Goal: Task Accomplishment & Management: Use online tool/utility

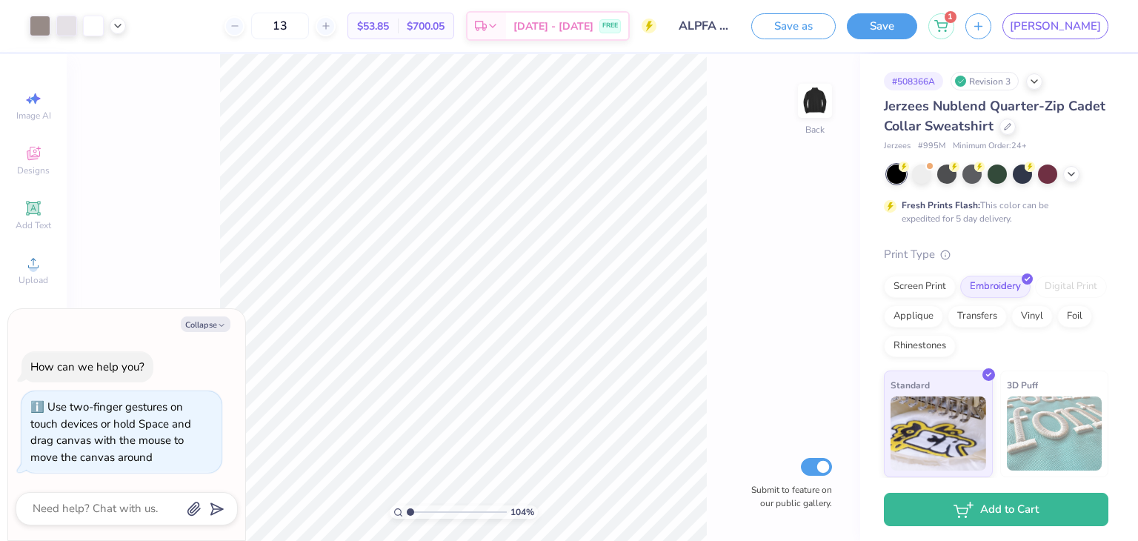
type input "1.03604335759055"
type textarea "x"
type input "1.23723404055828"
type textarea "x"
type input "1.23723404055828"
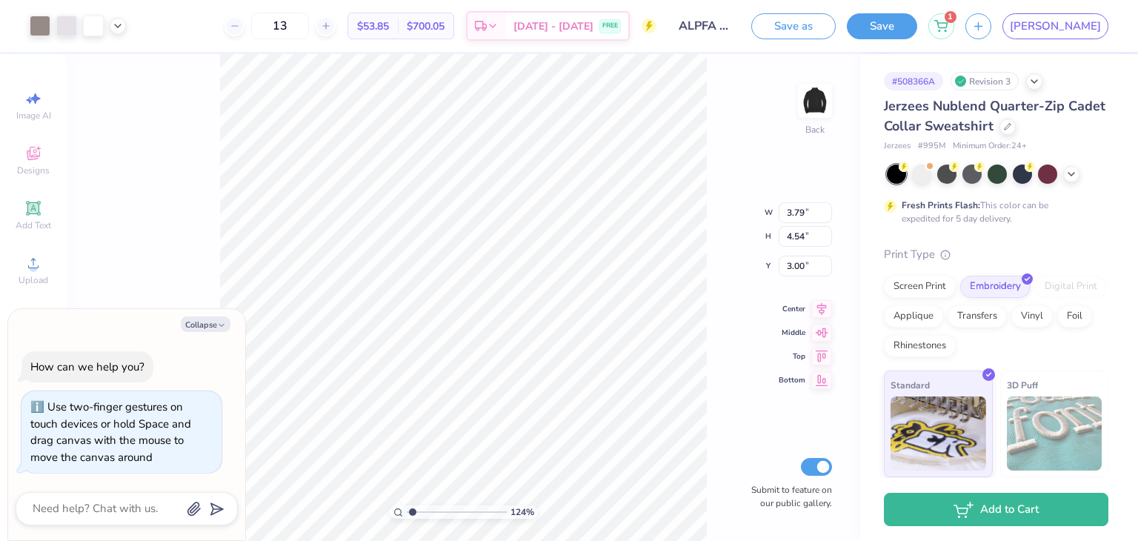
type textarea "x"
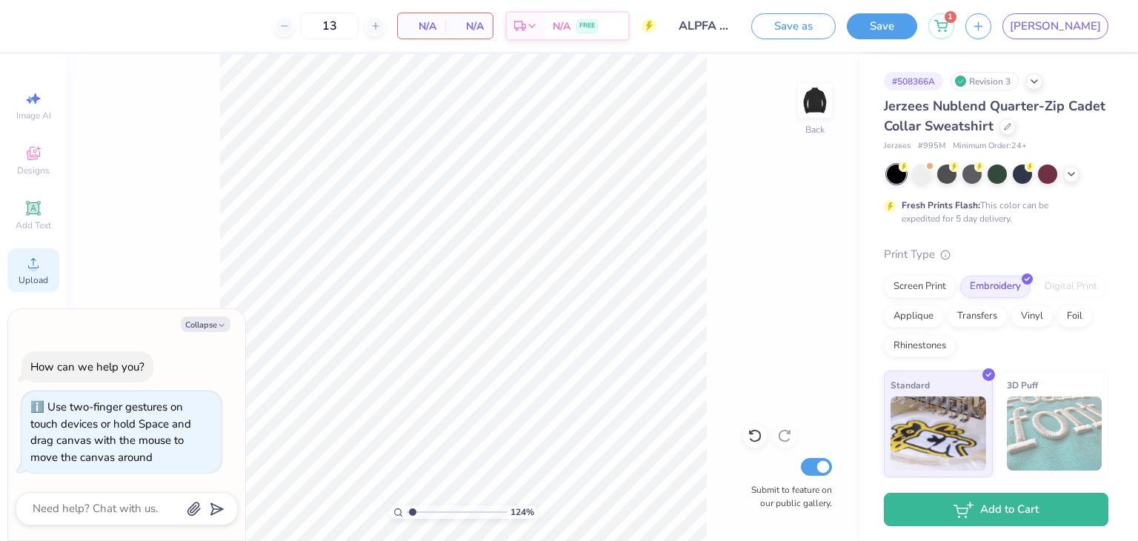
click at [36, 265] on circle at bounding box center [33, 268] width 8 height 8
type input "1.23723404055828"
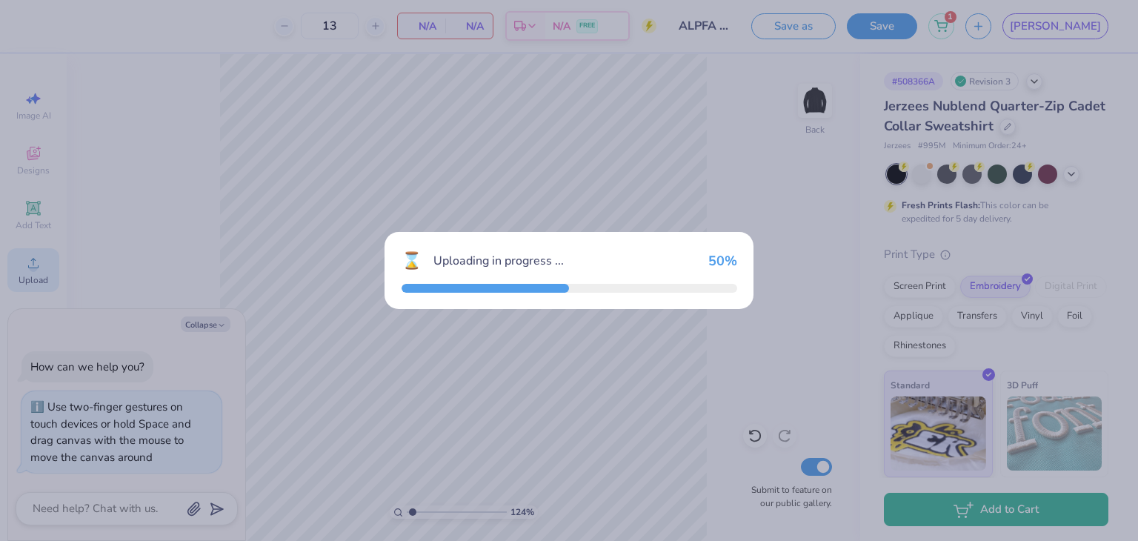
type textarea "x"
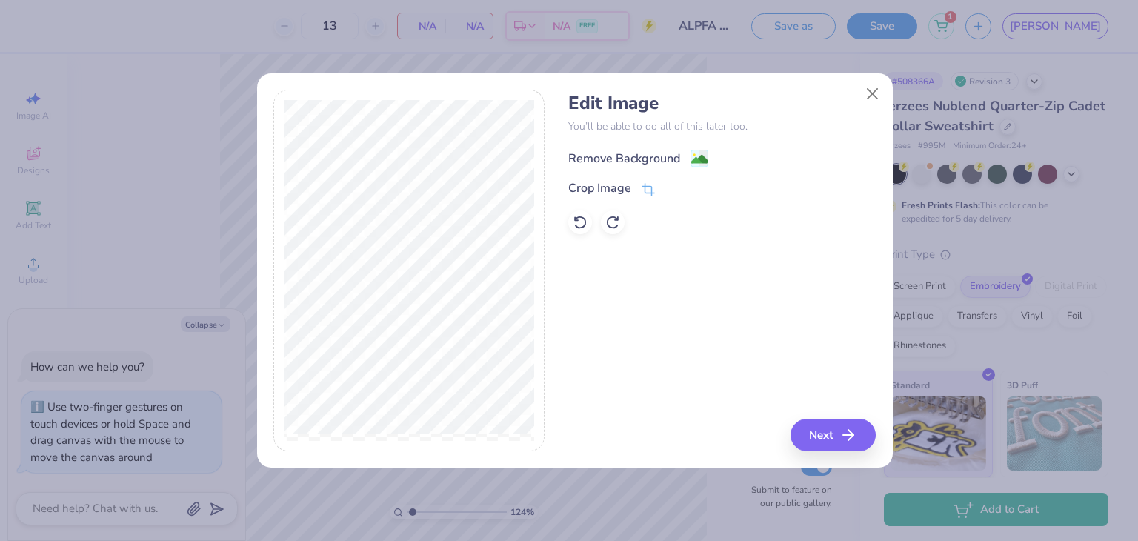
click at [683, 158] on div "Remove Background" at bounding box center [638, 158] width 140 height 19
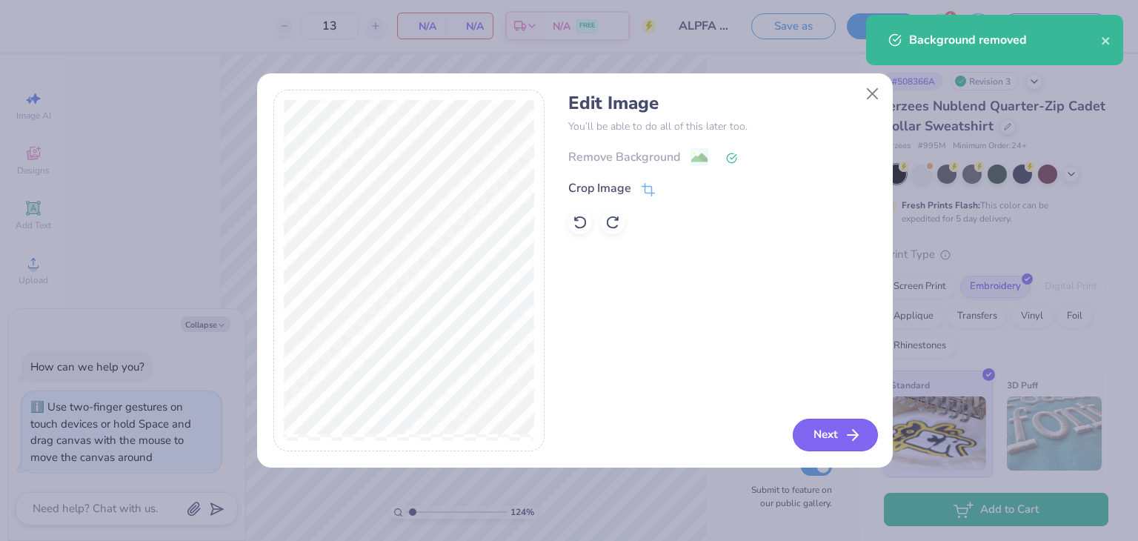
click at [830, 433] on button "Next" at bounding box center [834, 434] width 85 height 33
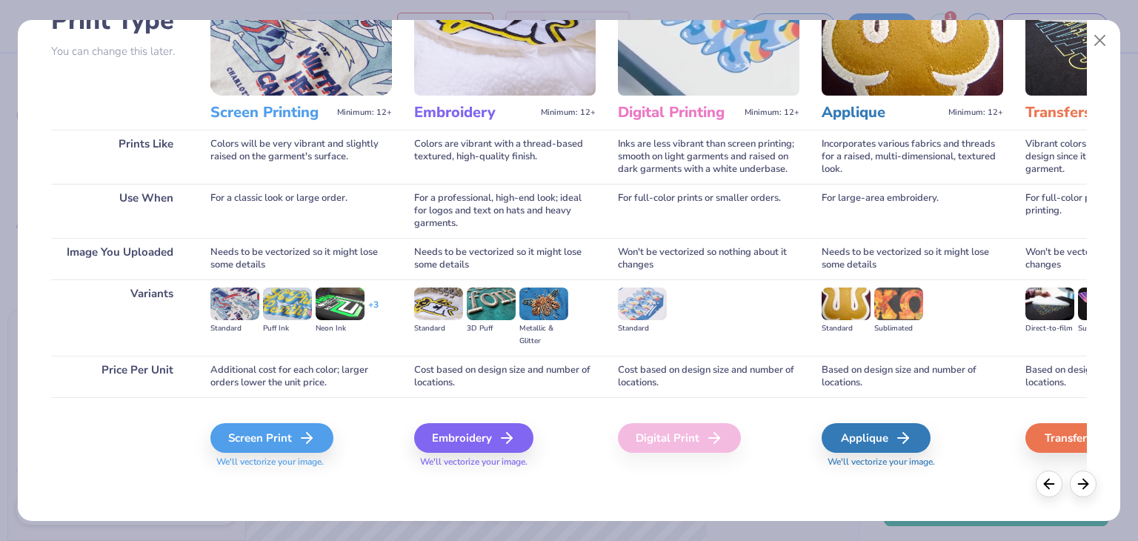
scroll to position [123, 0]
click at [478, 442] on div "Embroidery" at bounding box center [475, 439] width 119 height 30
type input "1.23723404055828"
type textarea "x"
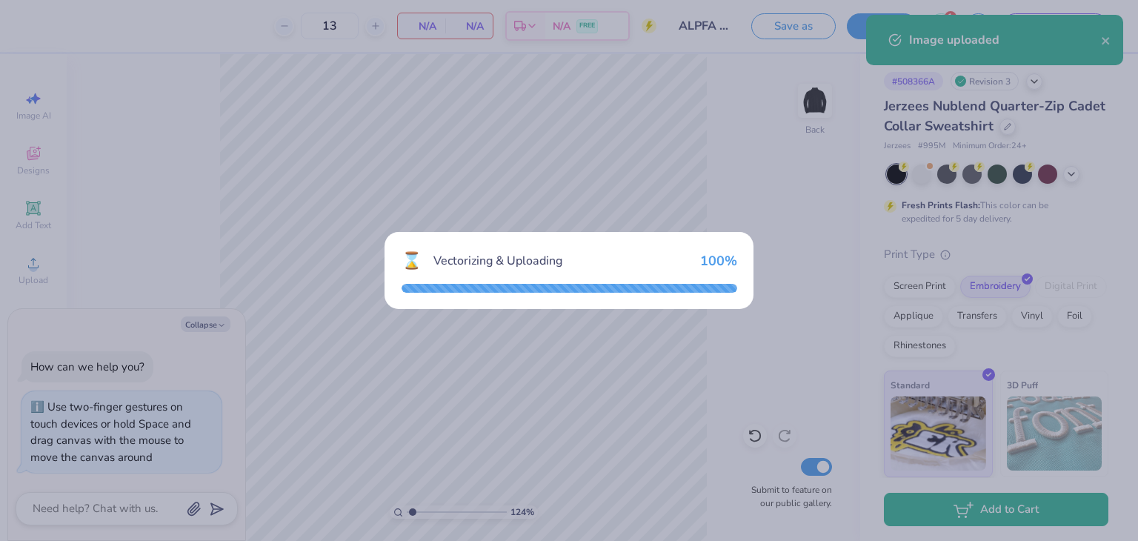
type input "1.23723404055828"
type textarea "x"
type input "1.23723404055828"
type textarea "x"
type input "1.23723404055828"
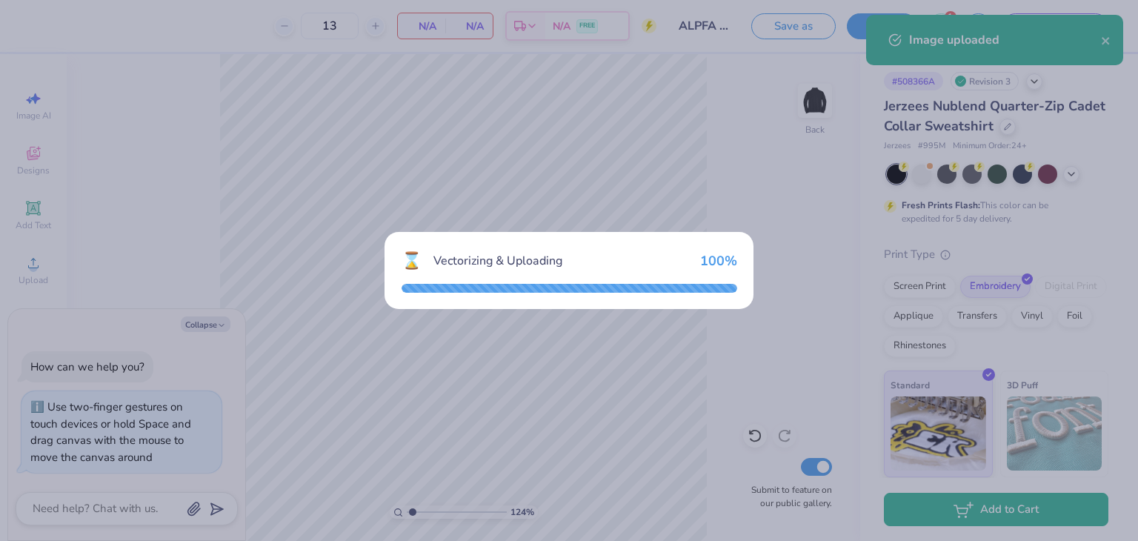
type textarea "x"
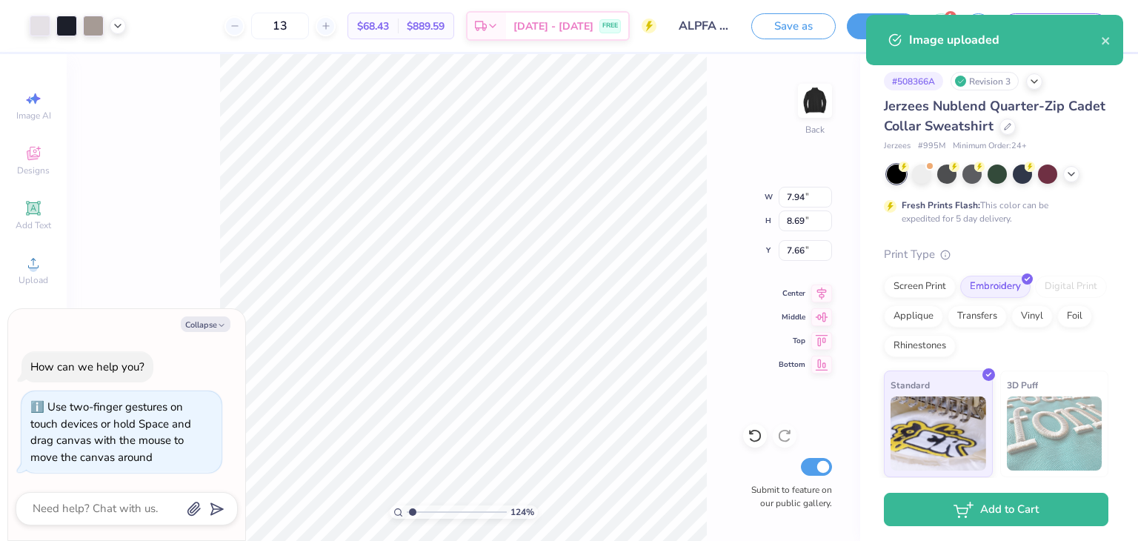
type input "1.23723404055828"
type textarea "x"
type input "1.23723404055828"
type textarea "x"
type input "1.33369665249911"
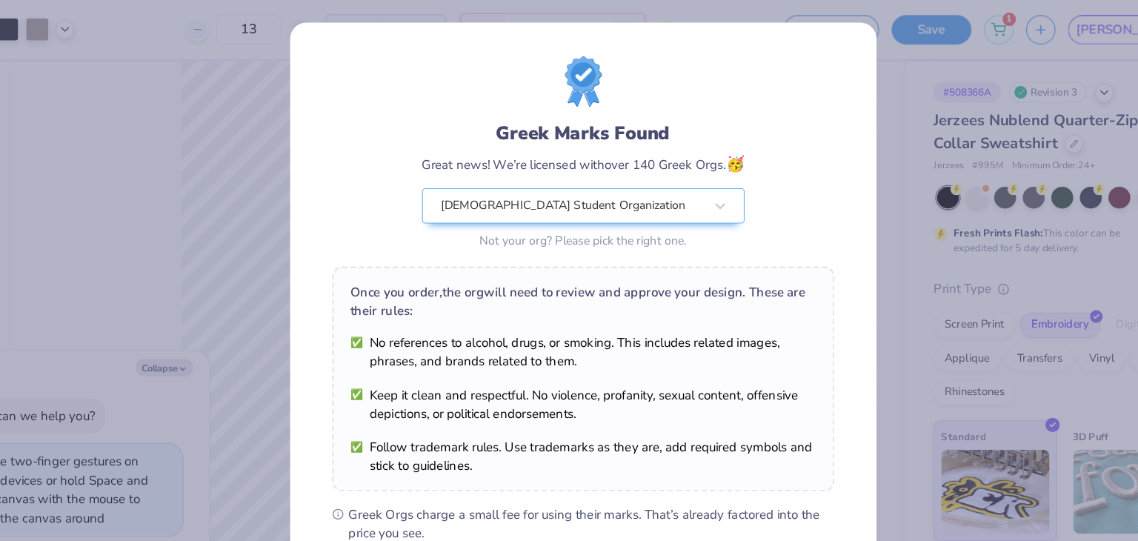
type textarea "x"
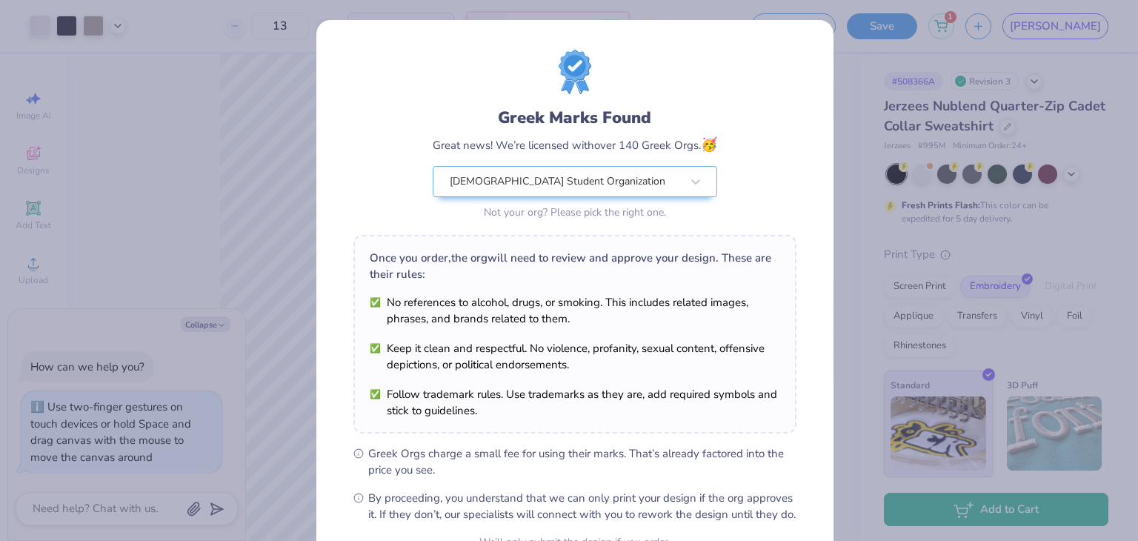
scroll to position [151, 0]
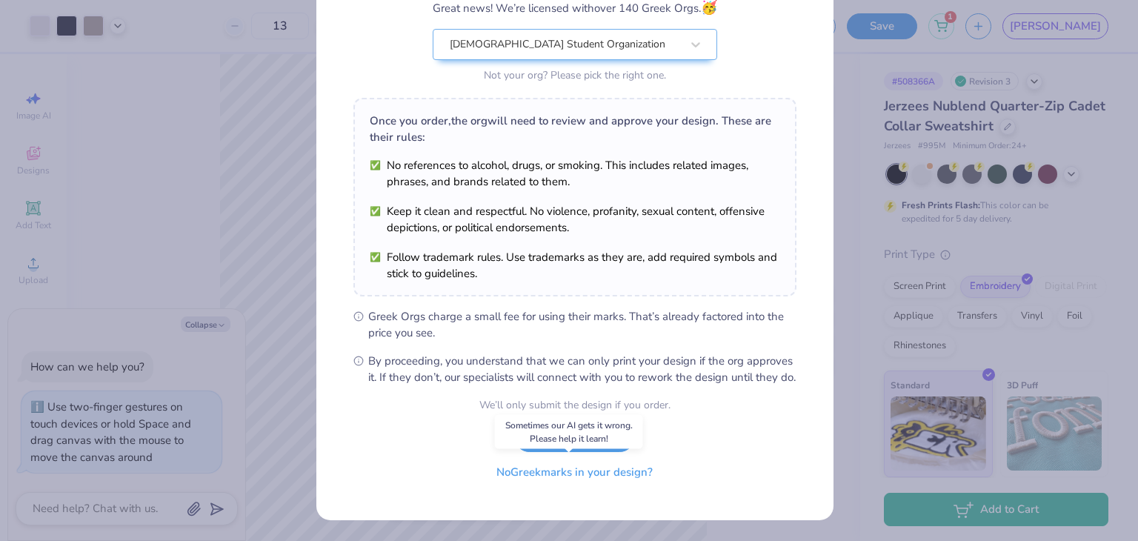
click at [578, 475] on button "No Greek marks in your design?" at bounding box center [574, 472] width 181 height 30
select select "Member apparel for registered Student Organization / Department / School"
select select "University"
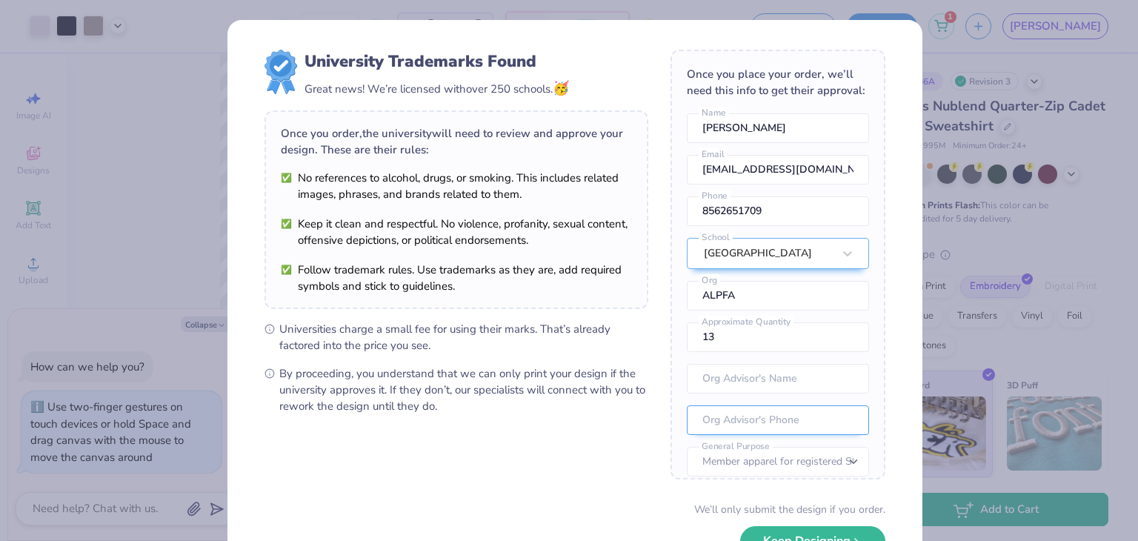
scroll to position [77, 0]
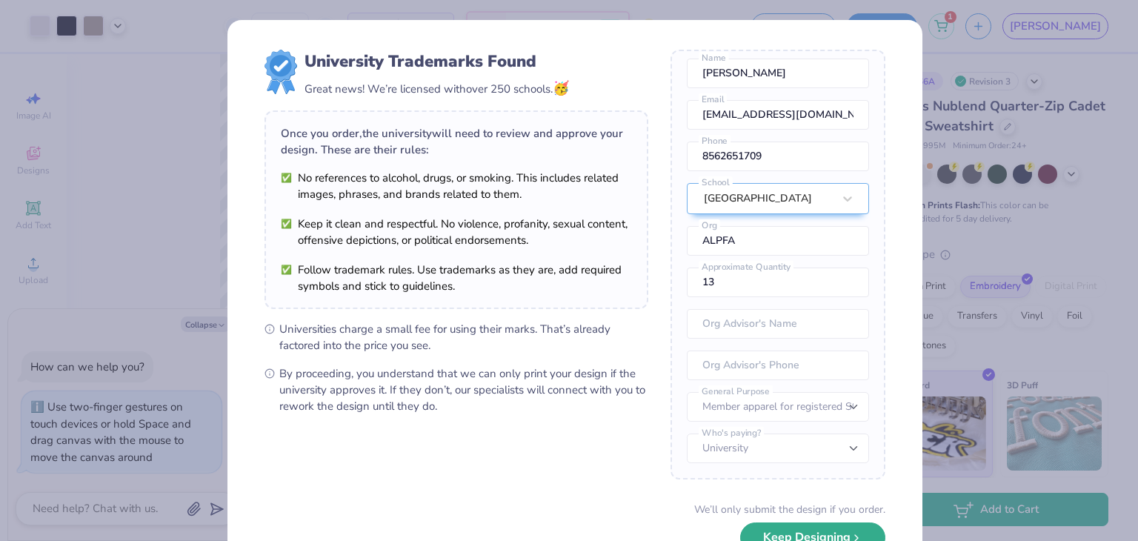
click at [809, 528] on button "Keep Designing" at bounding box center [812, 537] width 145 height 30
type input "1.33369665249911"
type textarea "x"
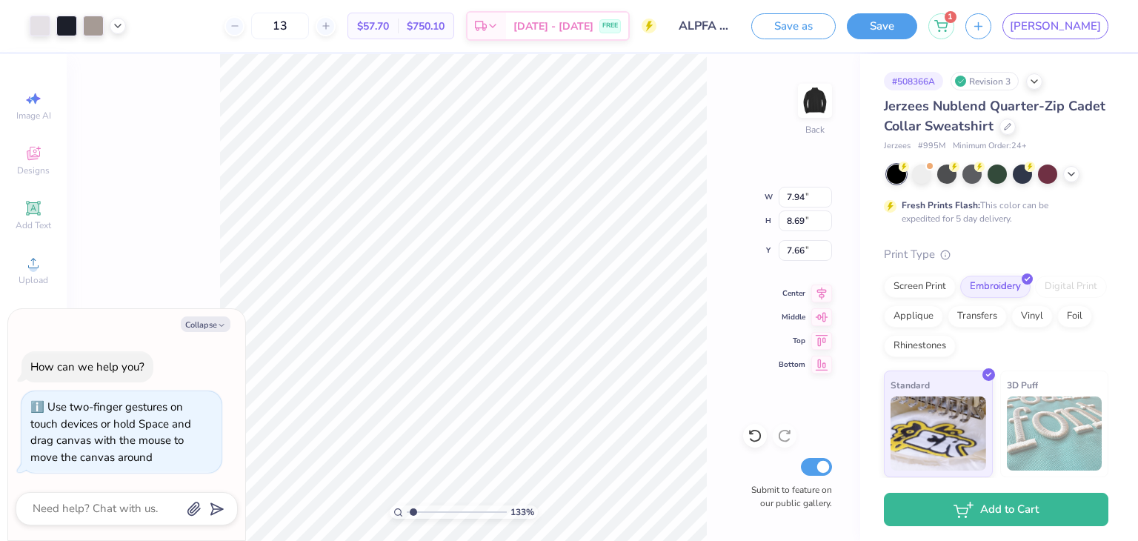
type input "1.33369665249911"
type textarea "x"
type input "1.33369665249911"
type textarea "x"
type input "1.33369665249911"
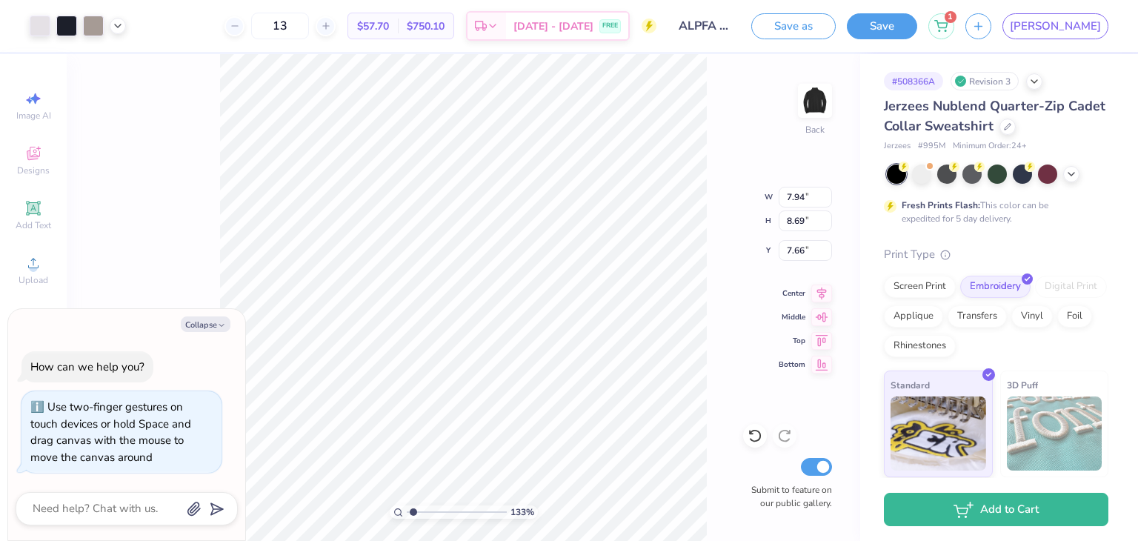
type textarea "x"
type input "4.64"
type input "5.07"
type input "1.33369665249911"
type textarea "x"
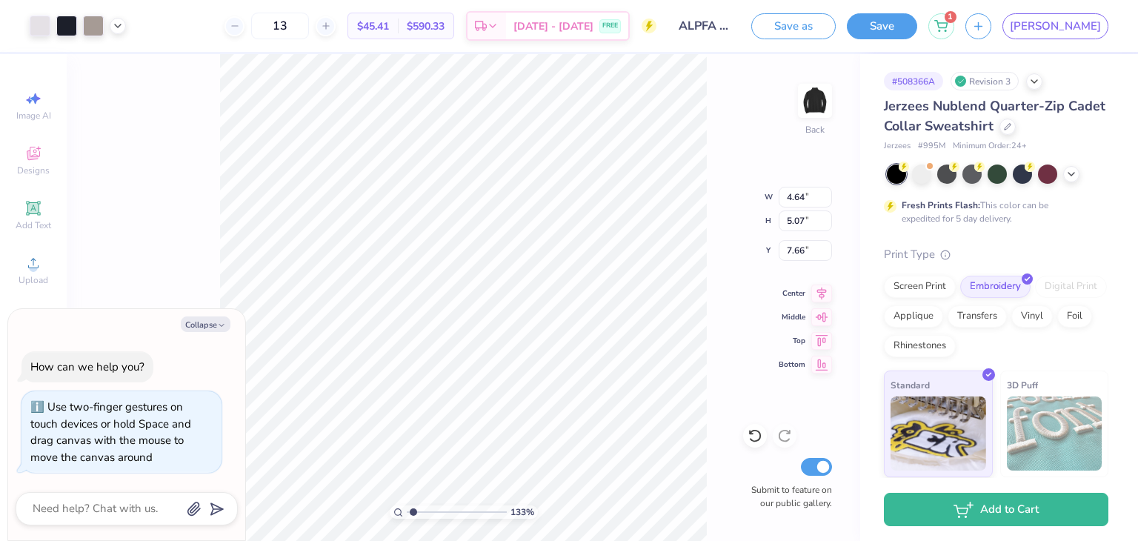
type input "1.33369665249911"
type textarea "x"
type input "3.00"
type input "1.33369665249911"
type textarea "x"
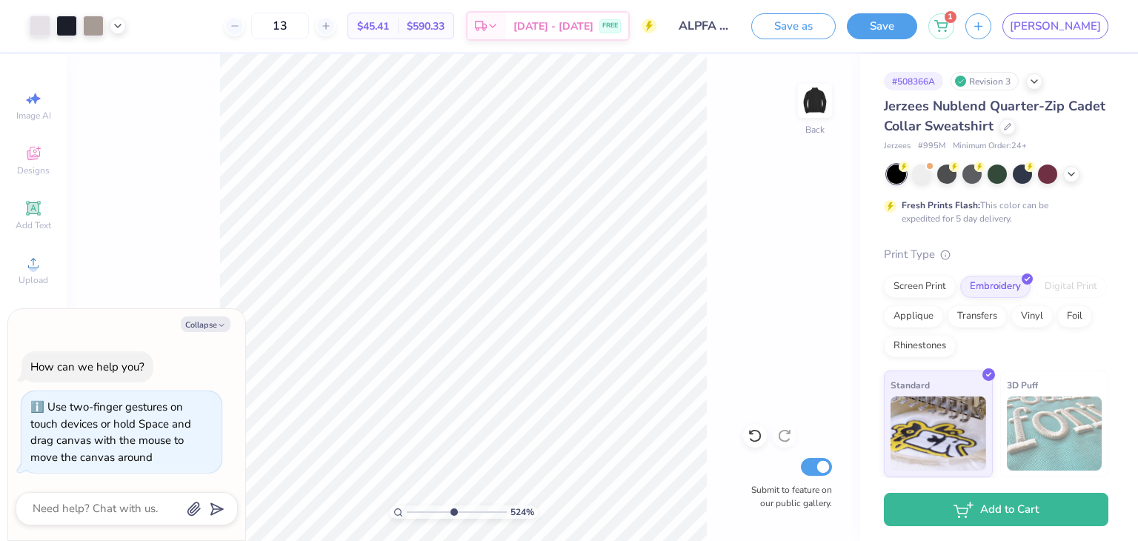
drag, startPoint x: 419, startPoint y: 511, endPoint x: 453, endPoint y: 518, distance: 34.0
type input "5.3"
click at [453, 518] on input "range" at bounding box center [457, 511] width 100 height 13
click at [139, 247] on div "530 % Back W 4.63 4.63 " H 4.64 4.64 " Y 3.00 3.00 " Center Middle Top Bottom S…" at bounding box center [463, 297] width 793 height 487
click at [39, 267] on icon at bounding box center [33, 263] width 18 height 18
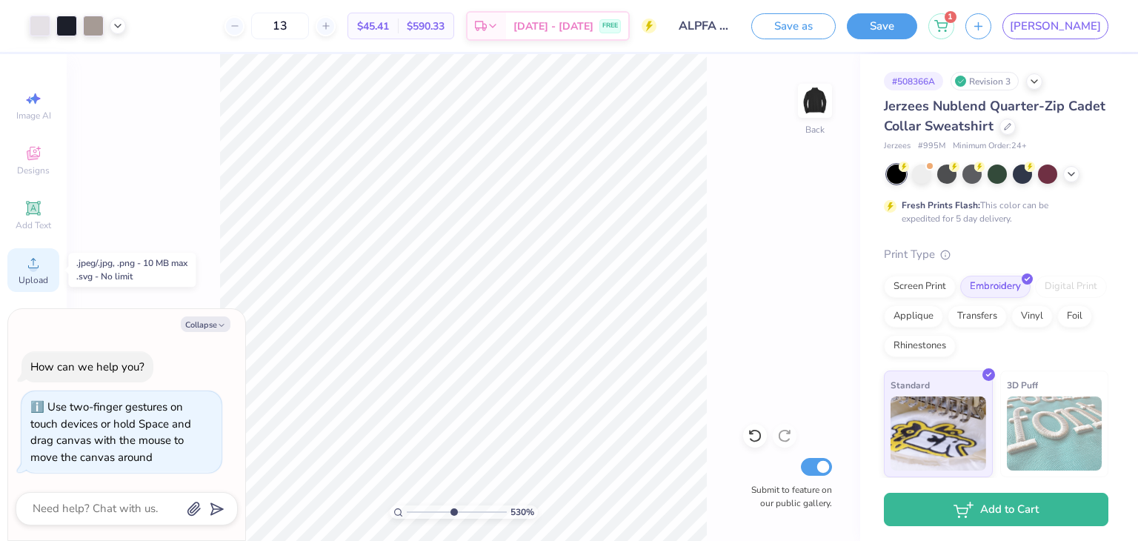
type textarea "x"
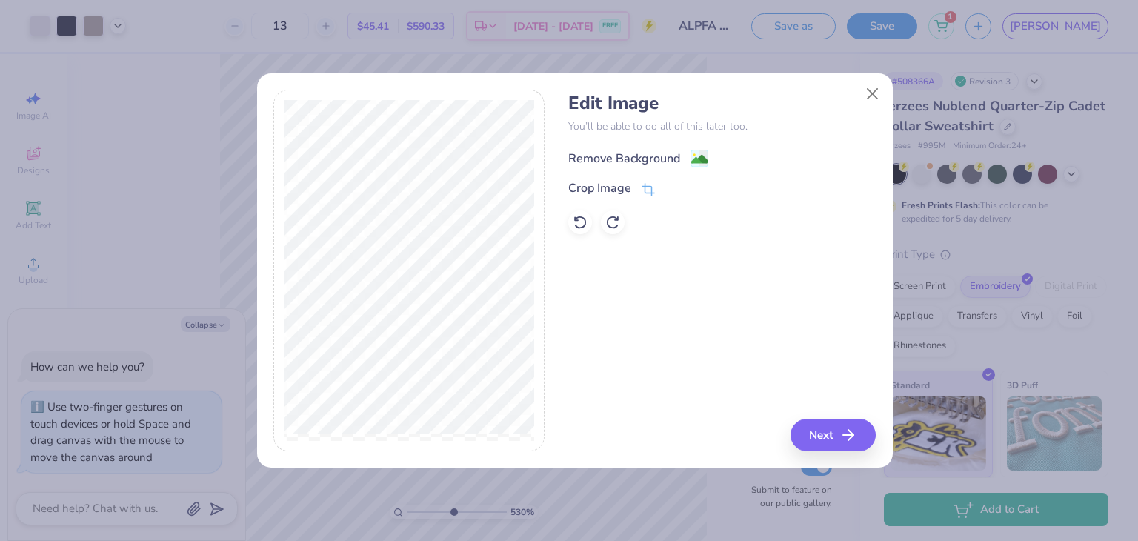
click at [619, 154] on div "Remove Background" at bounding box center [624, 159] width 112 height 18
click at [875, 100] on button "Close" at bounding box center [872, 93] width 28 height 28
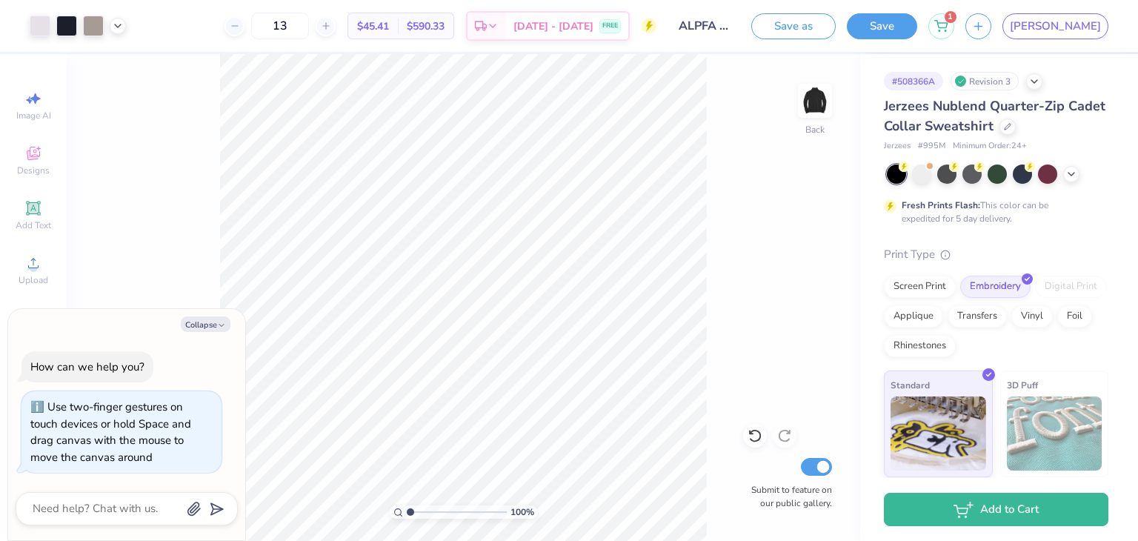
drag, startPoint x: 444, startPoint y: 515, endPoint x: 406, endPoint y: 516, distance: 37.8
type input "1"
click at [407, 516] on input "range" at bounding box center [457, 511] width 100 height 13
click at [18, 270] on div "Upload" at bounding box center [33, 270] width 52 height 44
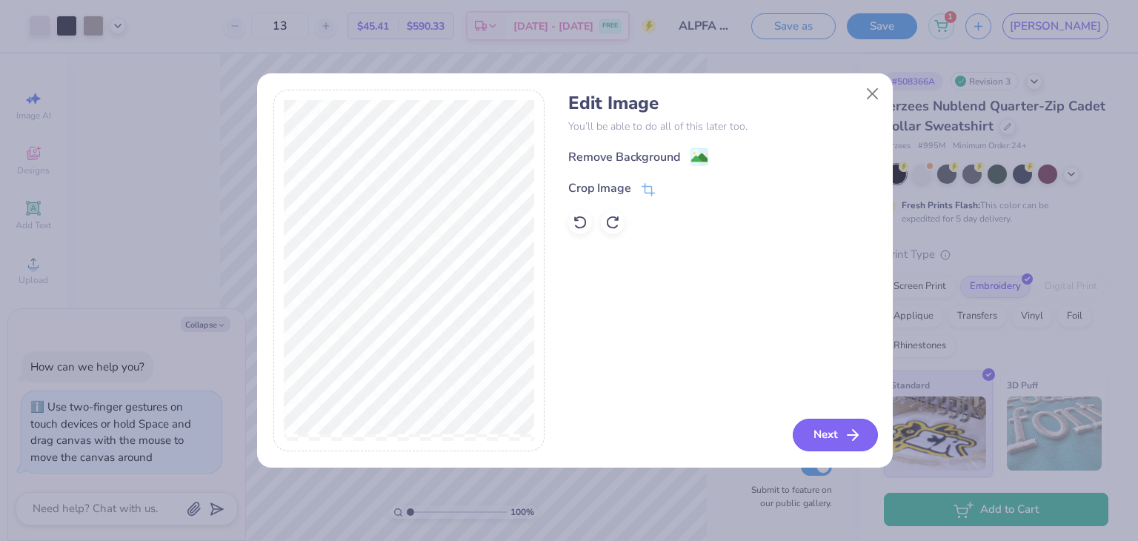
click at [832, 435] on button "Next" at bounding box center [834, 434] width 85 height 33
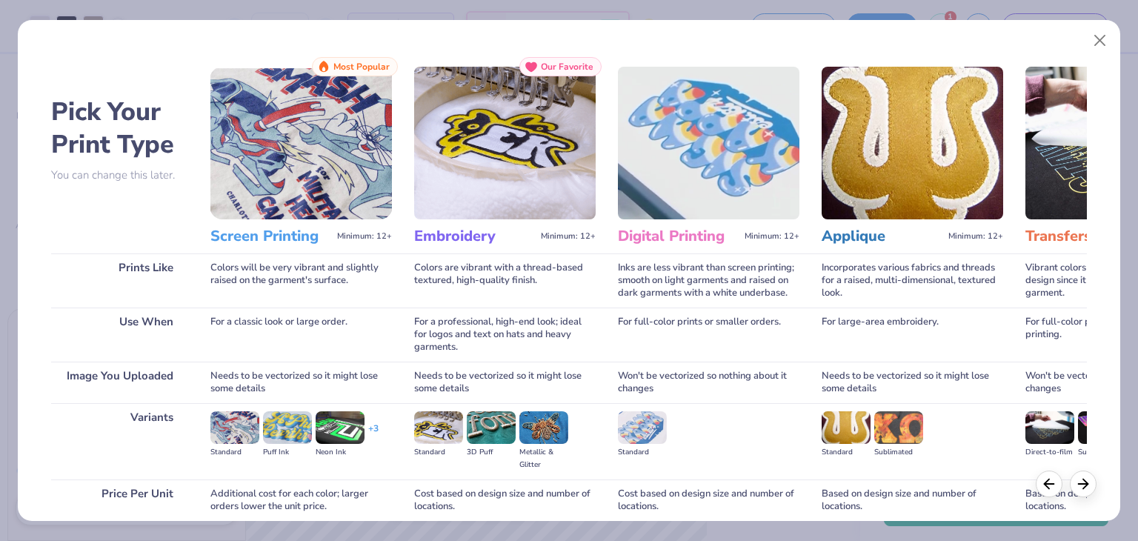
scroll to position [124, 0]
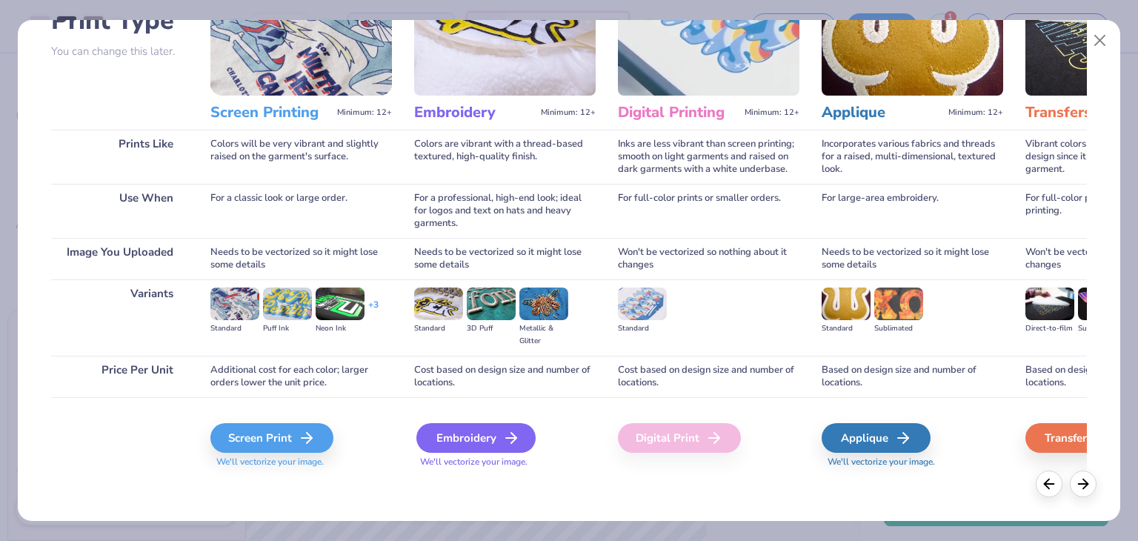
click at [493, 435] on div "Embroidery" at bounding box center [475, 438] width 119 height 30
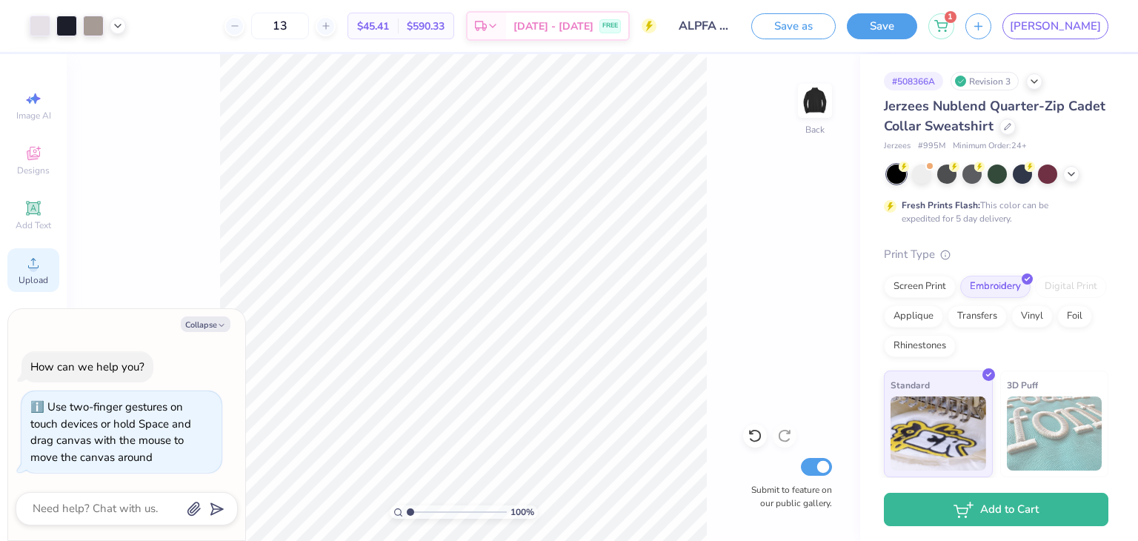
click at [40, 274] on span "Upload" at bounding box center [34, 280] width 30 height 12
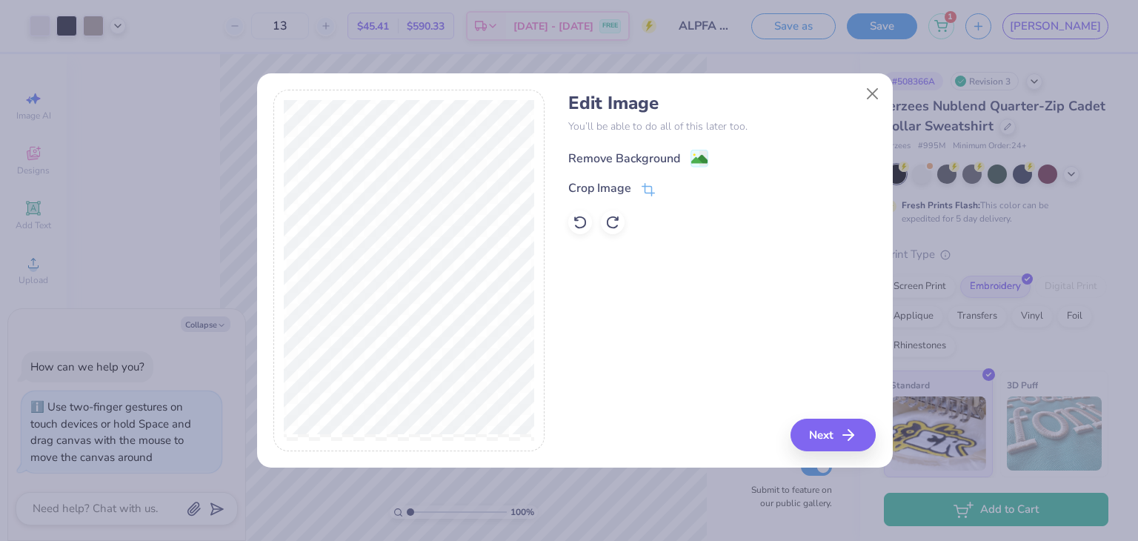
click at [702, 154] on image at bounding box center [699, 159] width 16 height 16
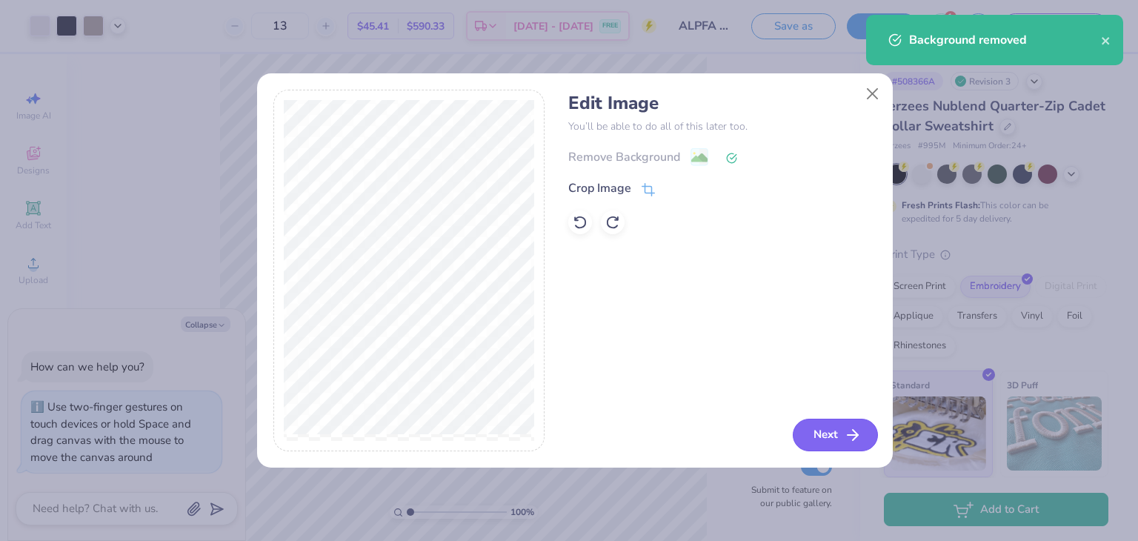
click at [816, 436] on button "Next" at bounding box center [834, 434] width 85 height 33
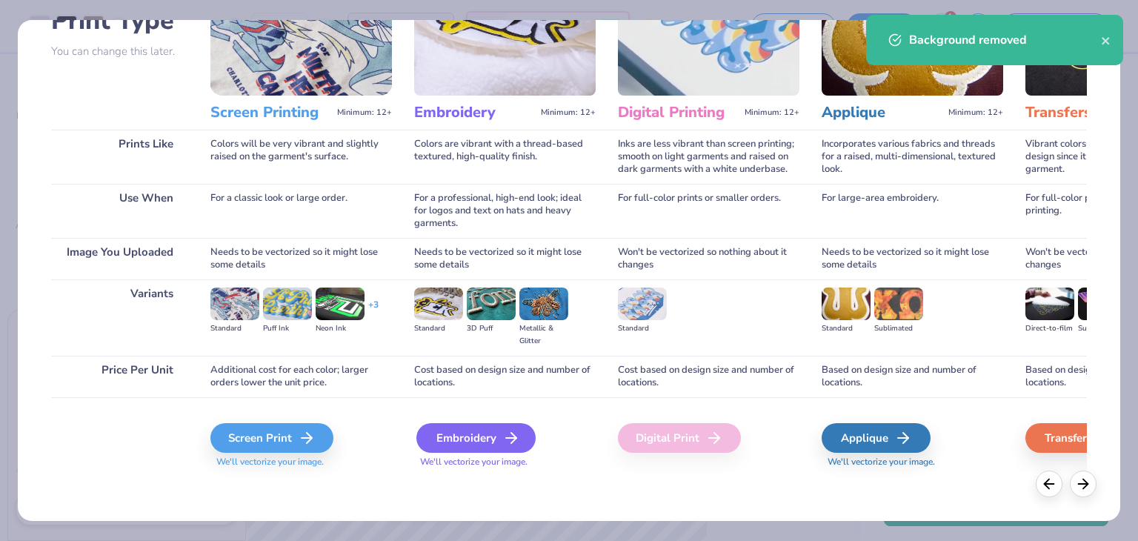
click at [481, 427] on div "Embroidery" at bounding box center [475, 438] width 119 height 30
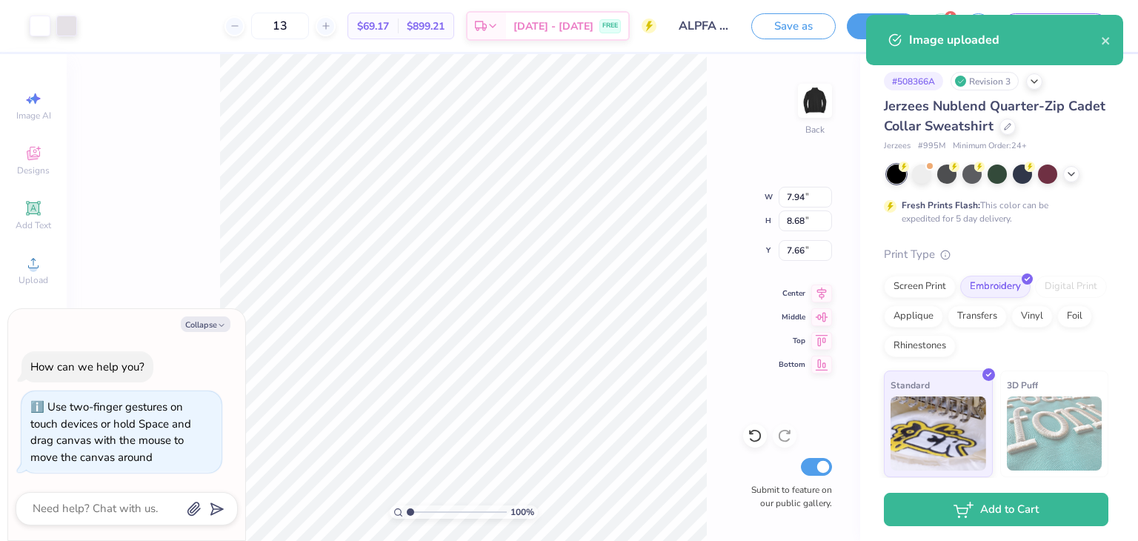
type textarea "x"
type input "5.92"
type input "6.48"
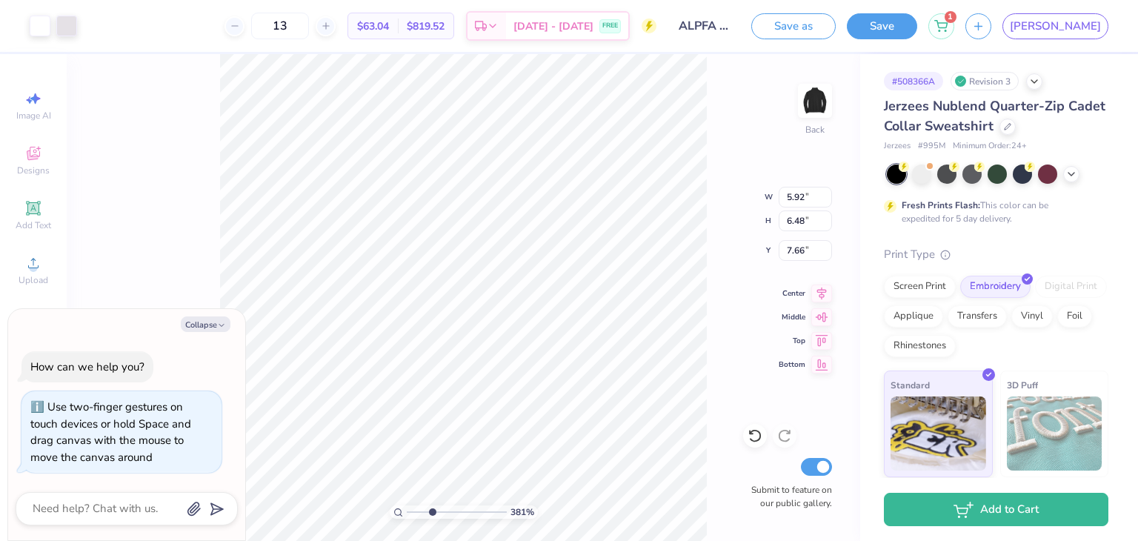
drag, startPoint x: 412, startPoint y: 512, endPoint x: 432, endPoint y: 501, distance: 22.9
type input "3.21"
click at [432, 505] on input "range" at bounding box center [457, 511] width 100 height 13
type textarea "x"
drag, startPoint x: 426, startPoint y: 510, endPoint x: 379, endPoint y: 509, distance: 46.7
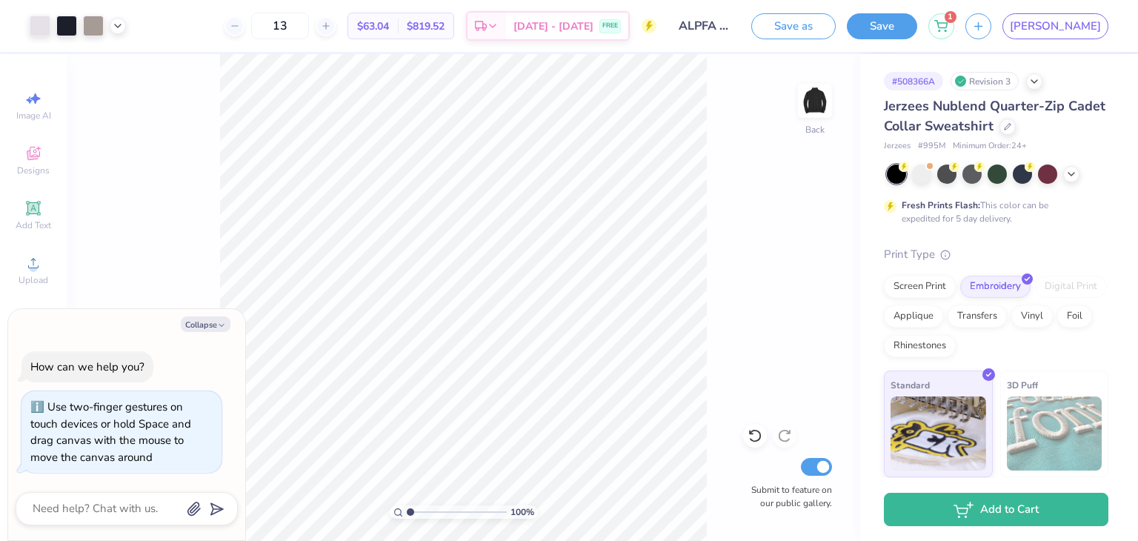
type input "1"
click at [407, 509] on input "range" at bounding box center [457, 511] width 100 height 13
type textarea "x"
drag, startPoint x: 416, startPoint y: 511, endPoint x: 449, endPoint y: 513, distance: 32.7
type input "4.94"
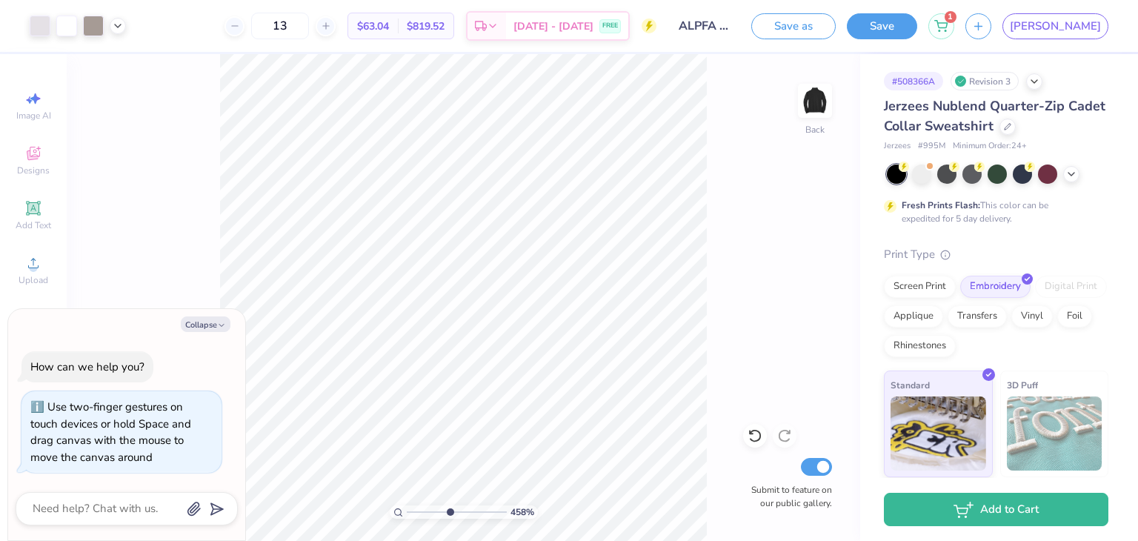
click at [449, 513] on input "range" at bounding box center [457, 511] width 100 height 13
type textarea "x"
type input "1.53196290087488"
type textarea "x"
type input "1.53196290087488"
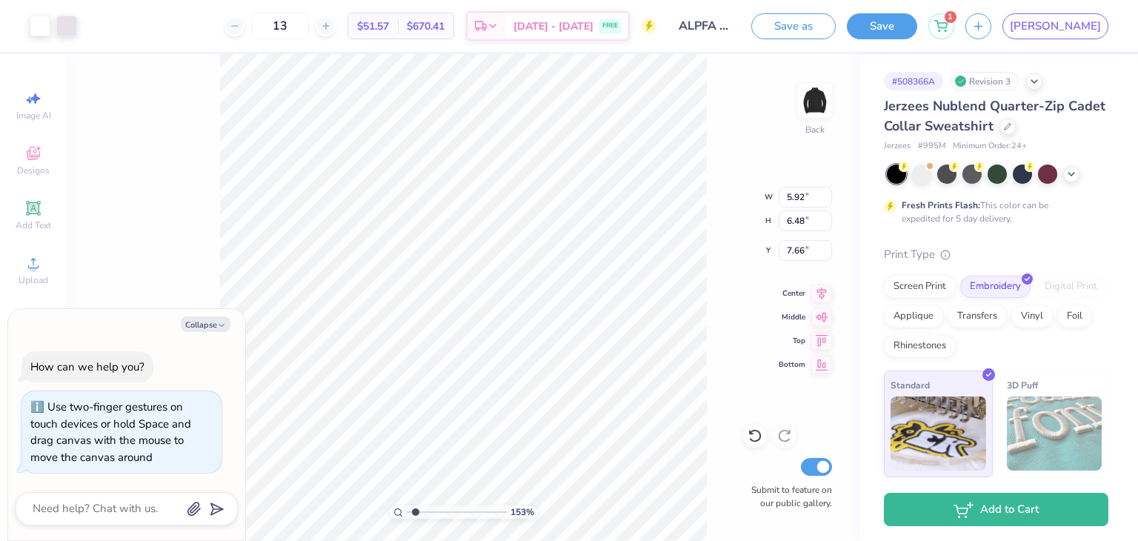
type textarea "x"
type input "3.00"
type input "1.53196290087488"
type textarea "x"
type input "1.53196290087488"
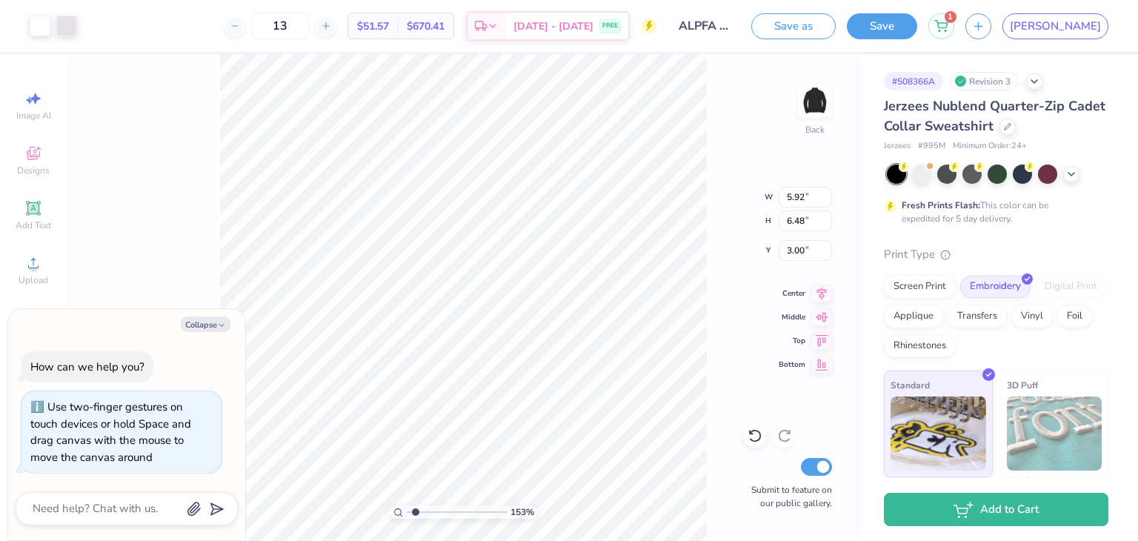
type textarea "x"
type input "4.00"
type input "4.38"
type input "1.53196290087488"
type textarea "x"
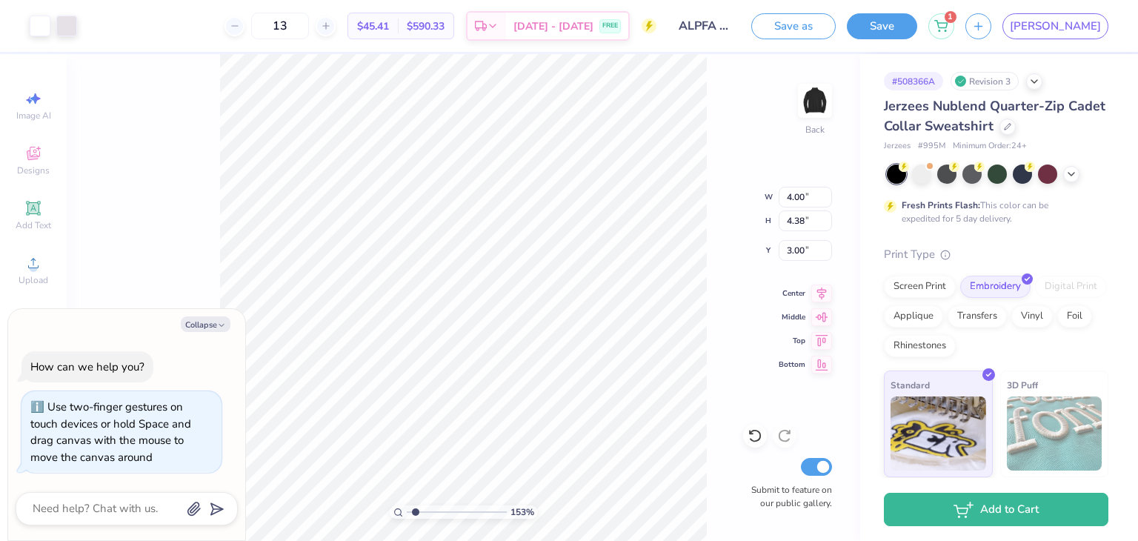
type input "1.53196290087488"
type textarea "x"
type input "1.53196290087488"
type textarea "x"
click at [917, 30] on button "Save" at bounding box center [882, 24] width 70 height 26
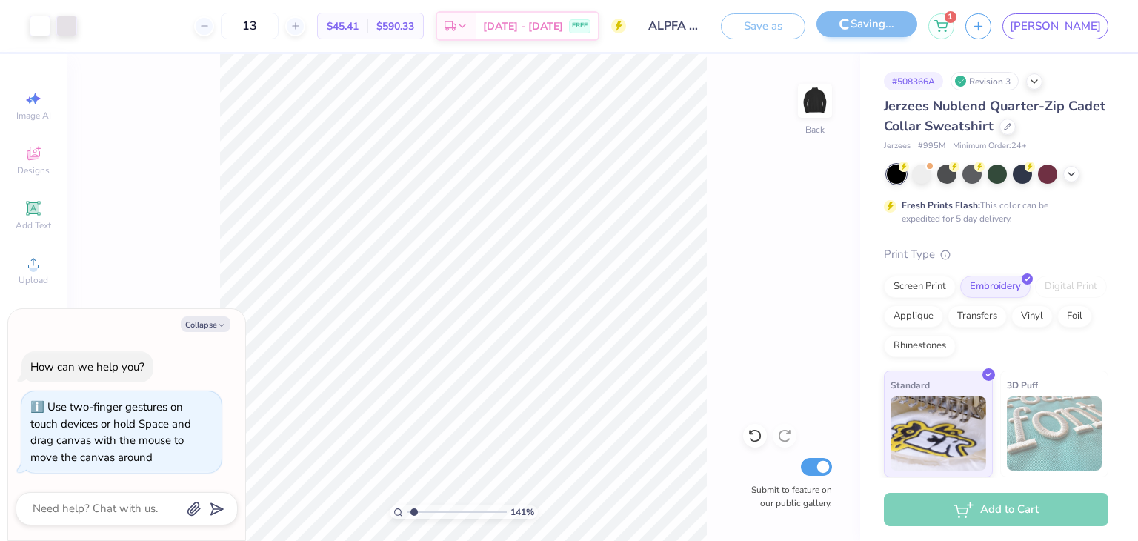
type input "1.40540952618203"
type textarea "x"
type input "1.40540952618203"
type textarea "x"
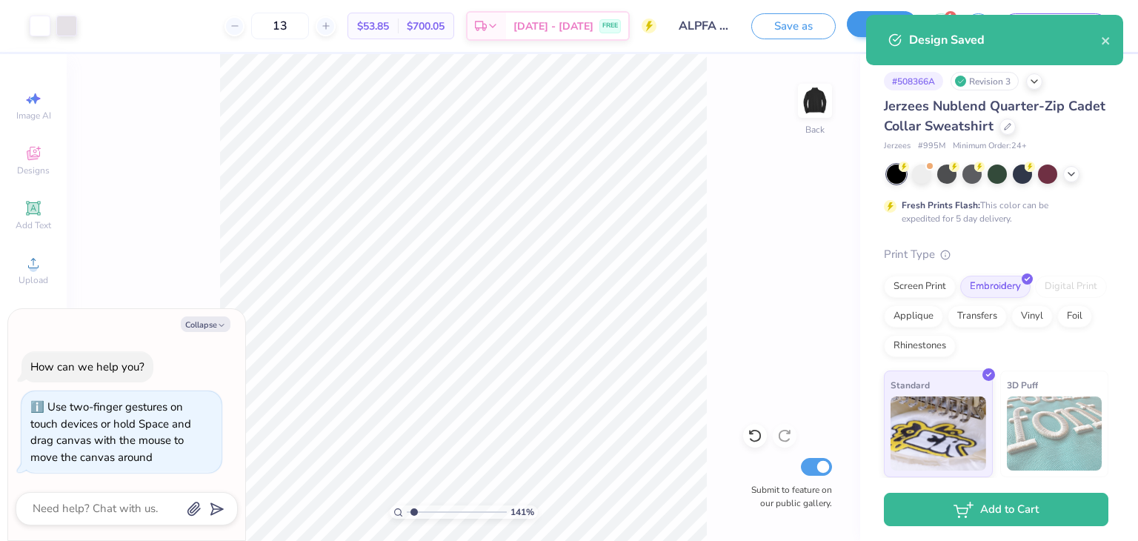
type input "1.40540952618203"
type textarea "x"
